Goal: Browse casually

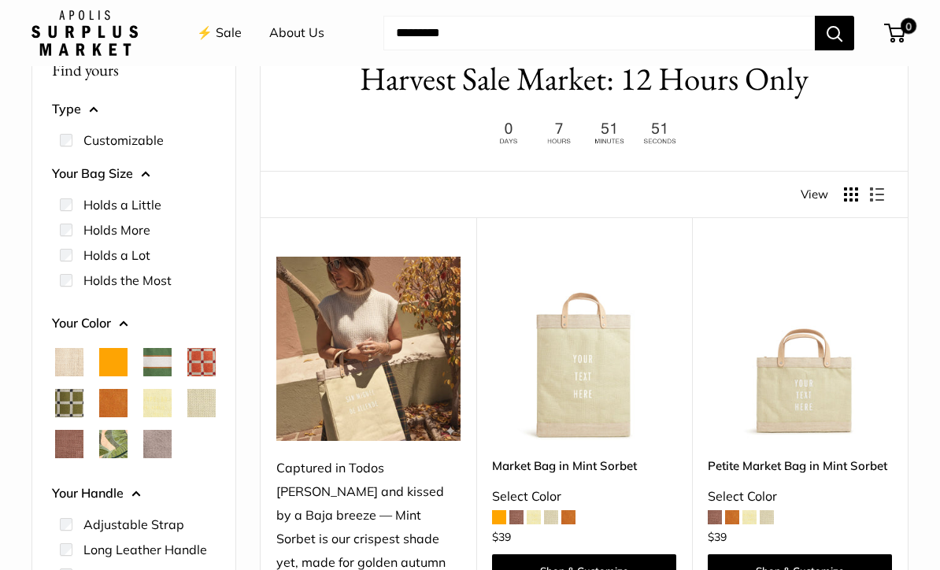
scroll to position [425, 0]
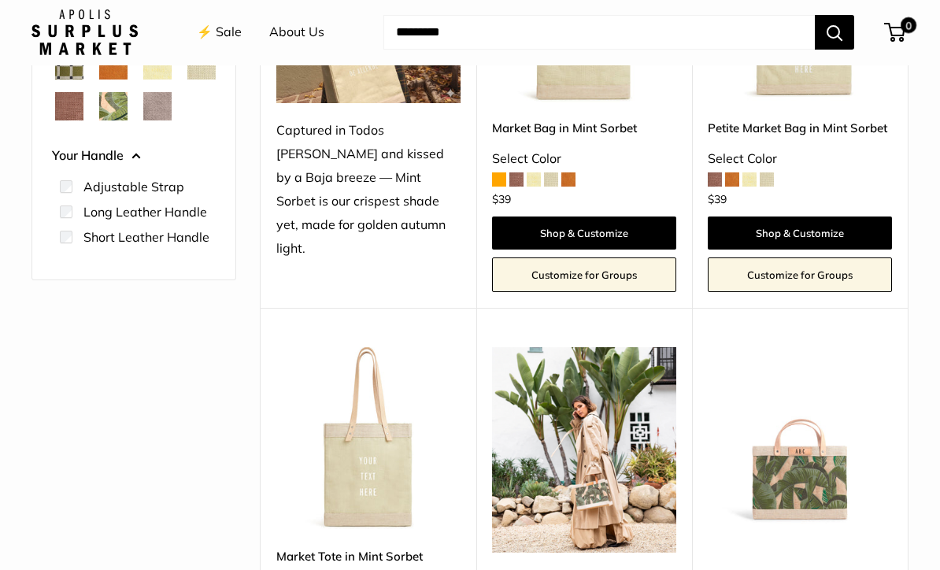
click at [143, 121] on span "Taupe" at bounding box center [157, 107] width 28 height 28
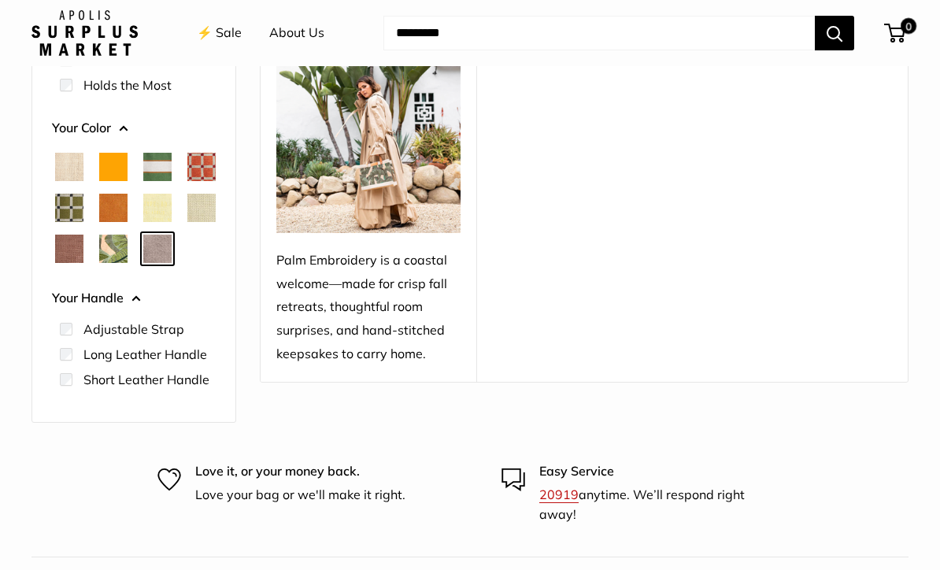
scroll to position [311, 0]
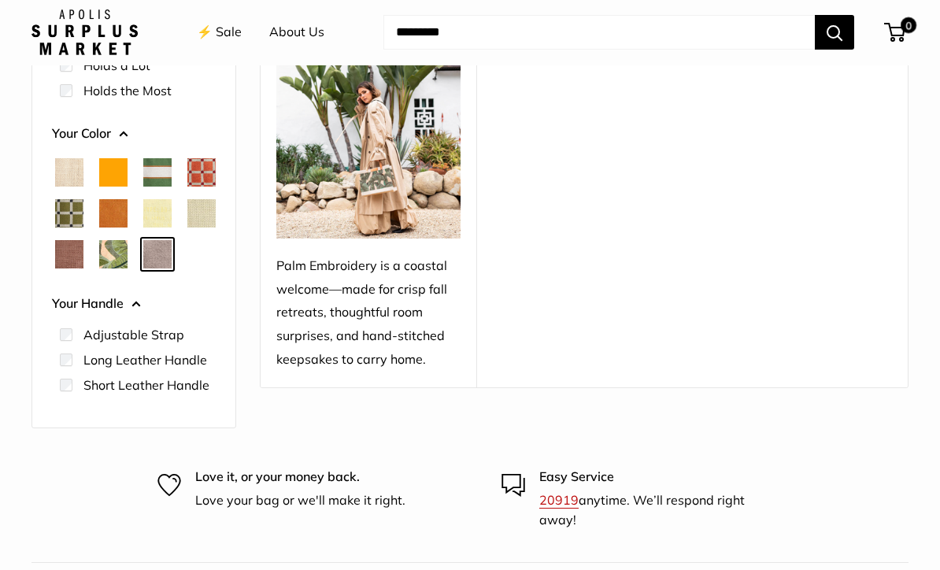
click at [83, 247] on span "Mustang" at bounding box center [69, 255] width 28 height 28
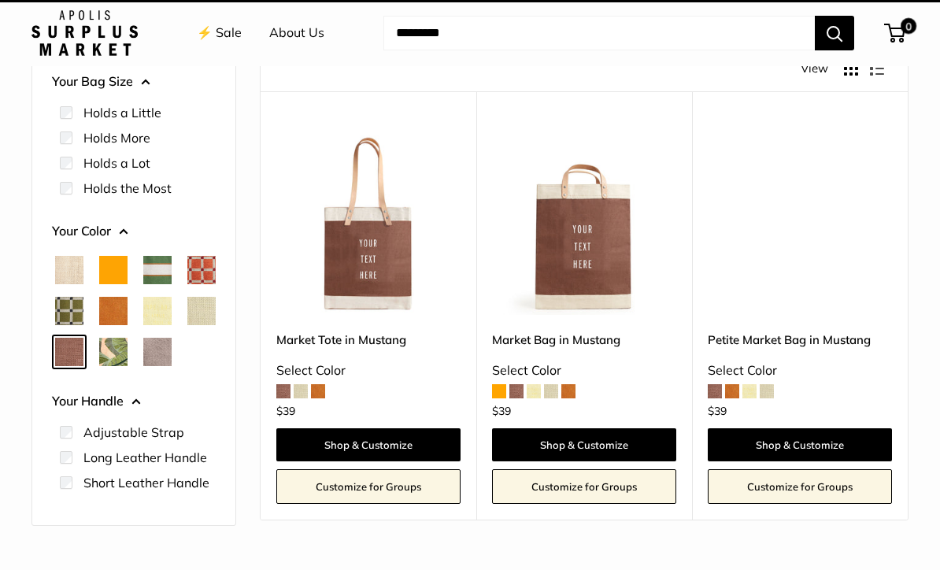
scroll to position [42, 0]
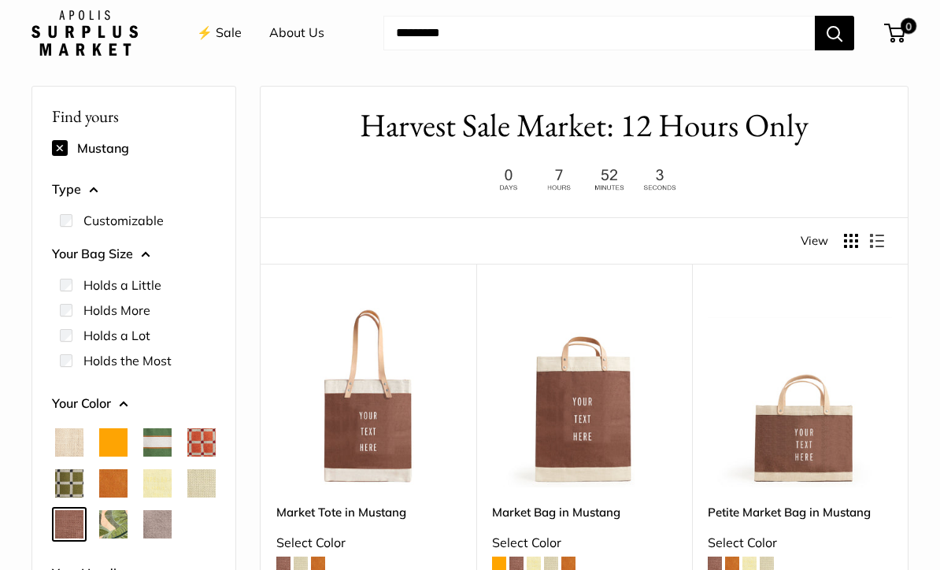
click at [187, 498] on span "Mint Sorbet" at bounding box center [201, 483] width 28 height 28
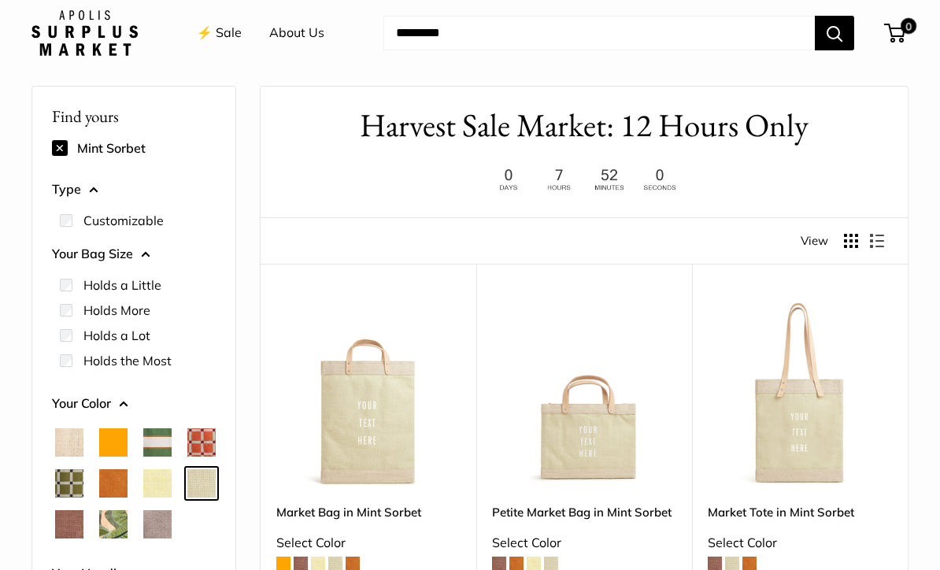
click at [128, 488] on span "Cognac" at bounding box center [113, 483] width 28 height 28
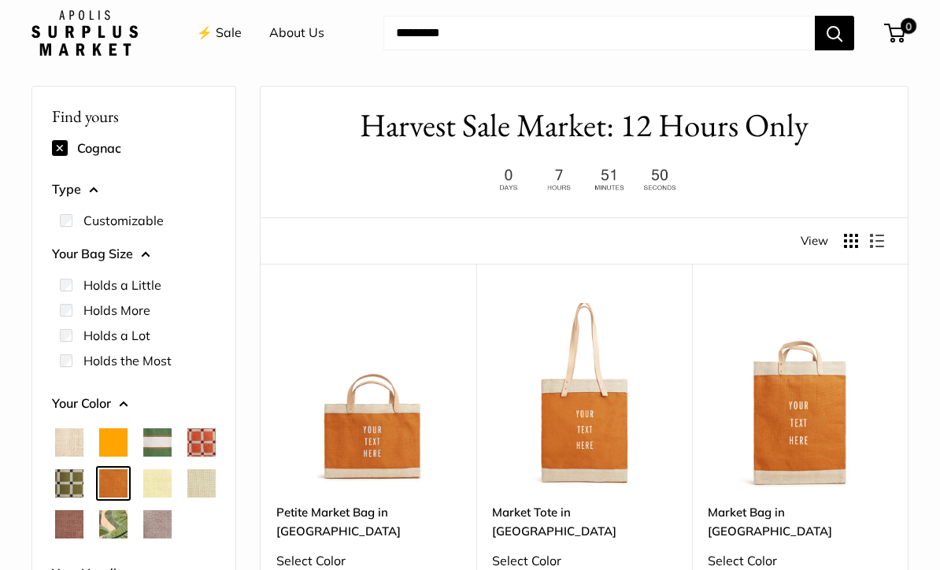
click at [124, 443] on span "Orange" at bounding box center [113, 442] width 28 height 28
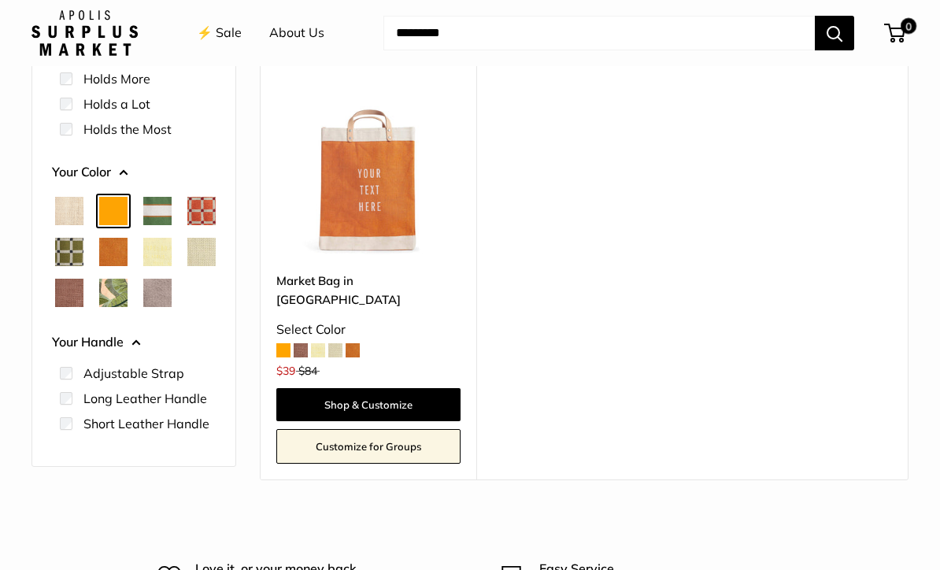
scroll to position [272, 0]
click at [366, 189] on img at bounding box center [368, 164] width 184 height 184
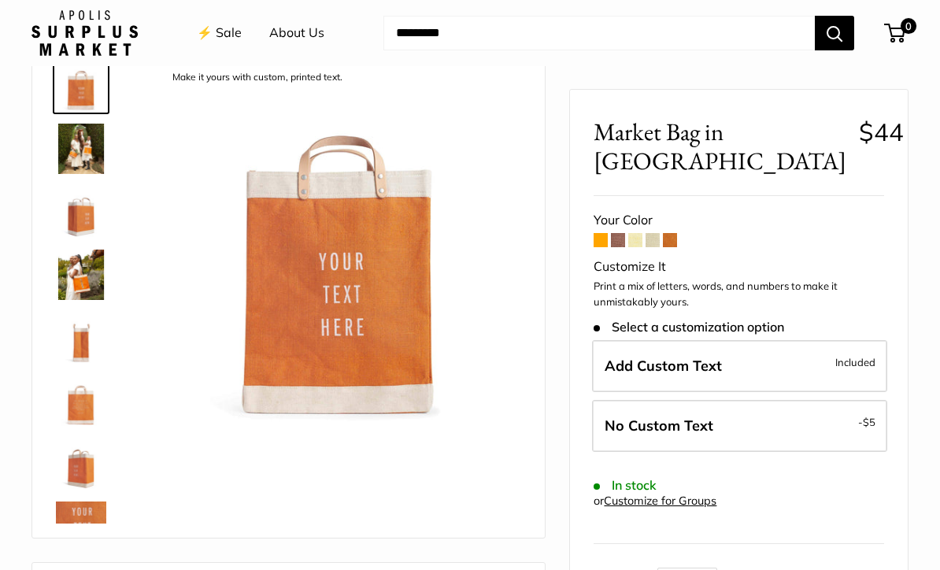
scroll to position [91, 0]
click at [80, 143] on img at bounding box center [81, 149] width 50 height 50
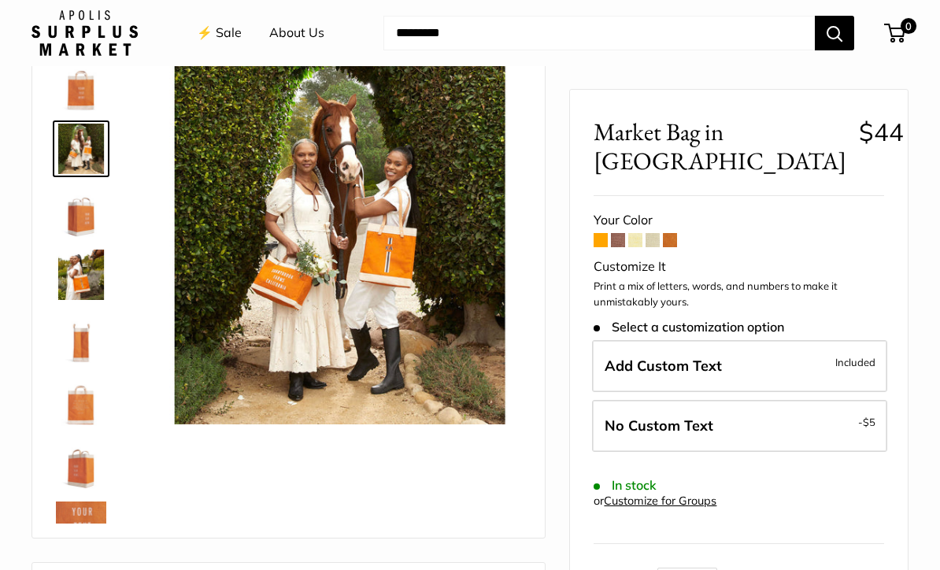
click at [612, 233] on span at bounding box center [618, 240] width 14 height 14
click at [621, 233] on span at bounding box center [618, 240] width 14 height 14
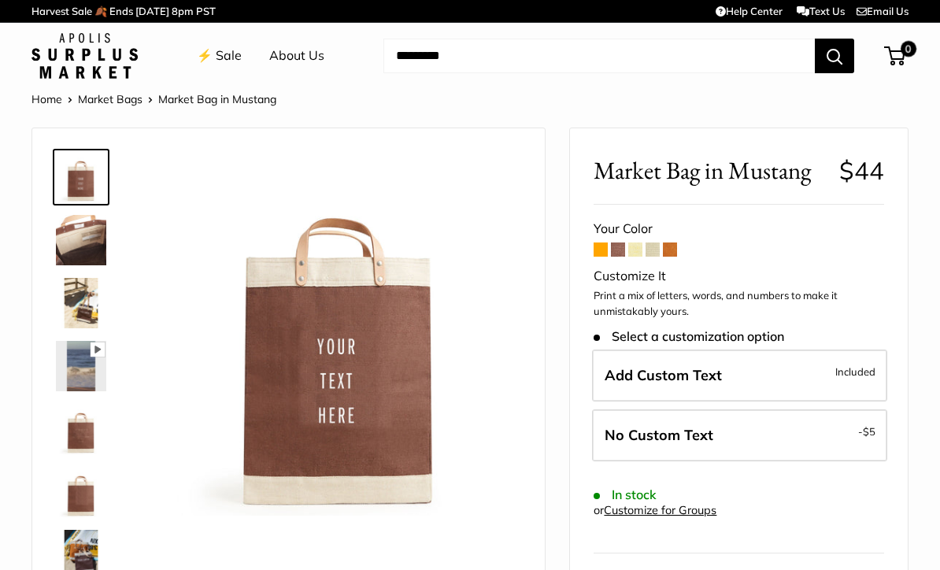
click at [640, 243] on span at bounding box center [635, 250] width 14 height 14
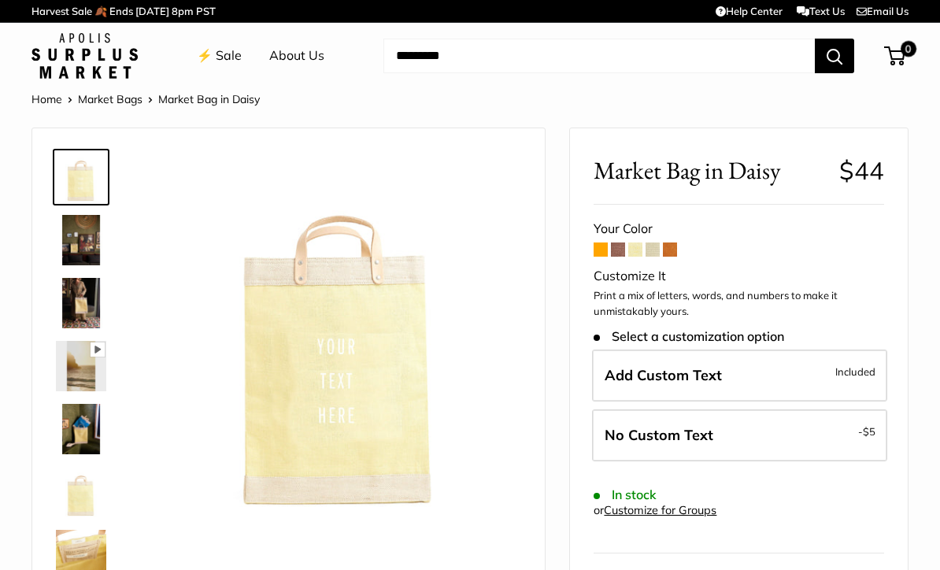
click at [214, 61] on link "⚡️ Sale" at bounding box center [219, 56] width 45 height 24
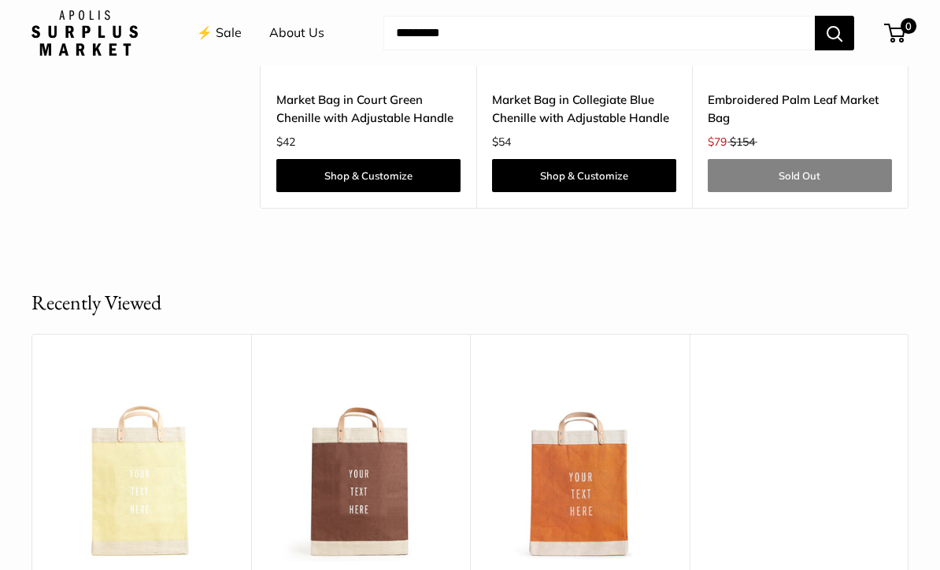
scroll to position [4688, 0]
